Goal: Find specific page/section: Find specific page/section

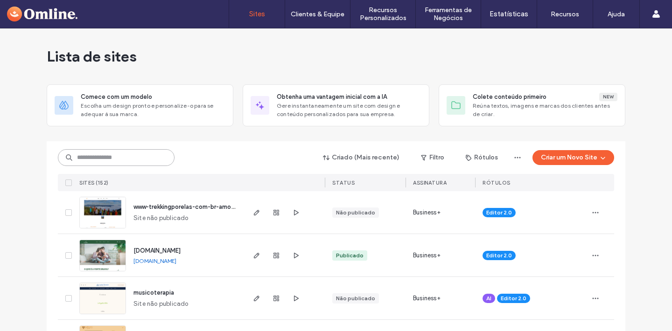
click at [126, 155] on input at bounding box center [116, 157] width 117 height 17
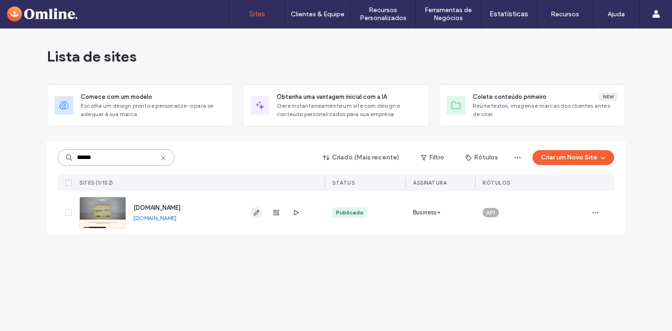
type input "******"
click at [256, 214] on use "button" at bounding box center [257, 213] width 6 height 6
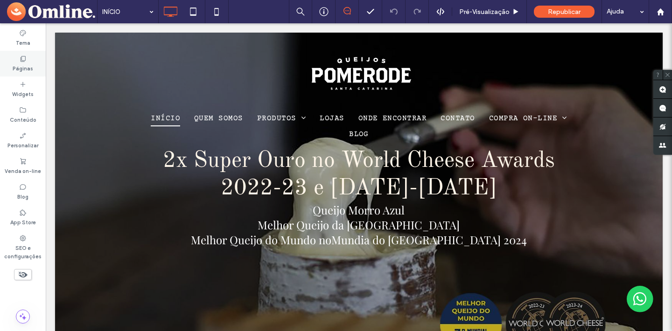
click at [22, 67] on label "Páginas" at bounding box center [23, 68] width 21 height 10
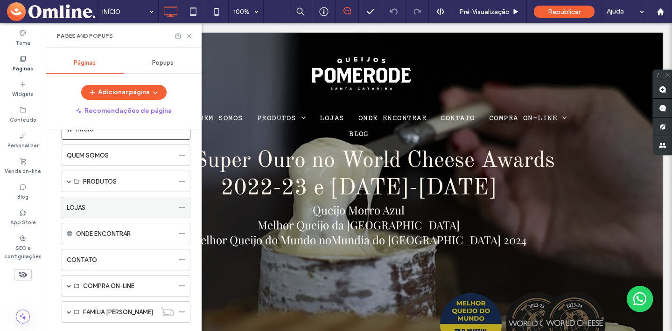
scroll to position [35, 0]
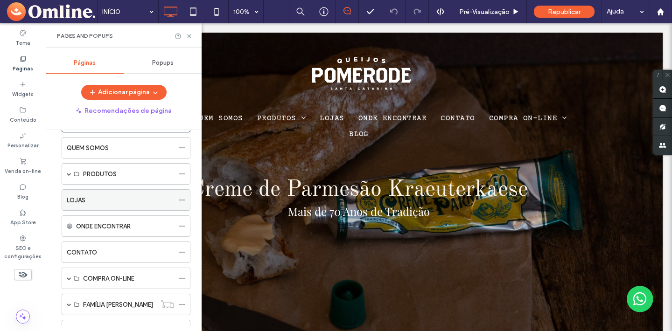
click at [114, 203] on div "LOJAS" at bounding box center [120, 201] width 107 height 10
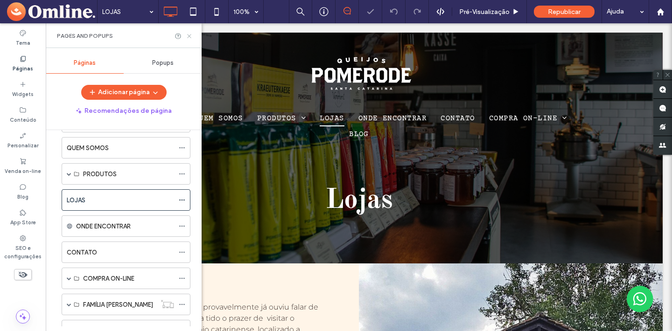
click at [190, 36] on icon at bounding box center [189, 36] width 7 height 7
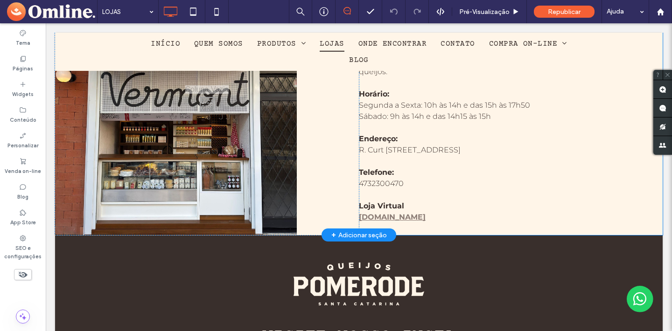
scroll to position [697, 0]
